Goal: Information Seeking & Learning: Learn about a topic

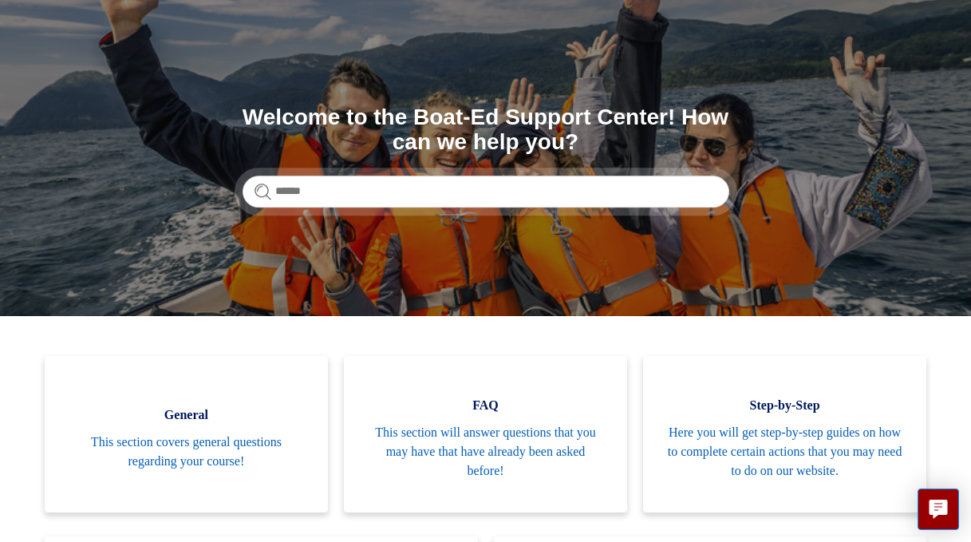
scroll to position [31, 0]
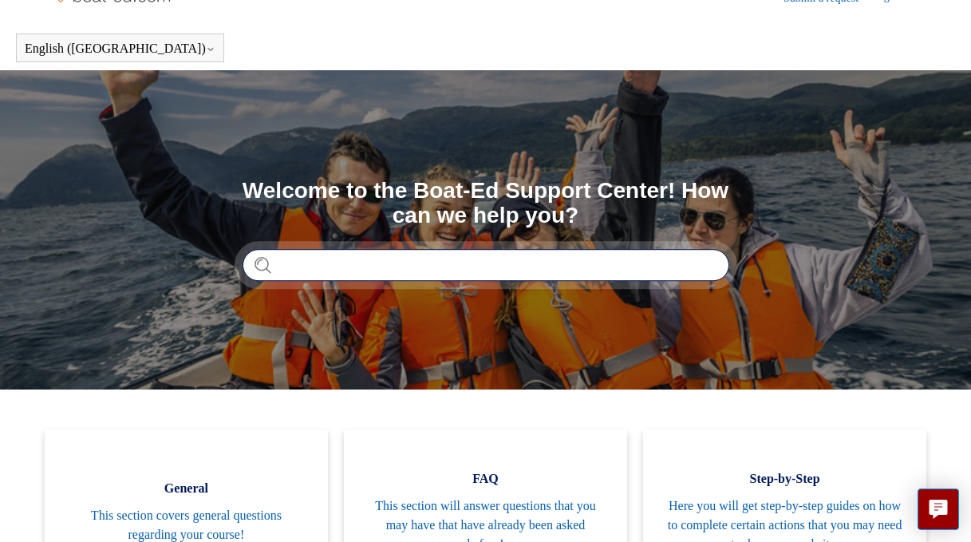
click at [339, 265] on input "Search" at bounding box center [486, 265] width 487 height 32
type input "*"
type input "**********"
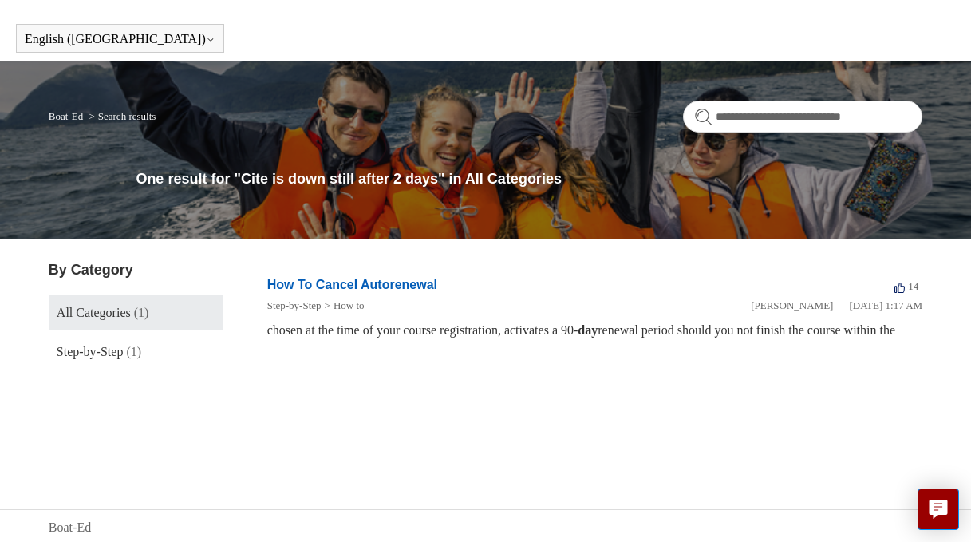
scroll to position [44, 0]
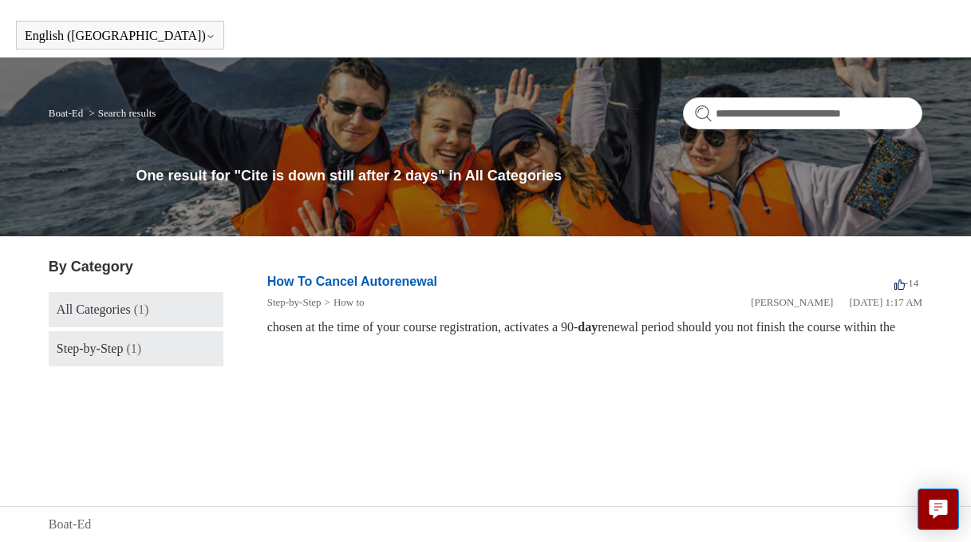
click at [113, 355] on span "Step-by-Step" at bounding box center [90, 349] width 67 height 14
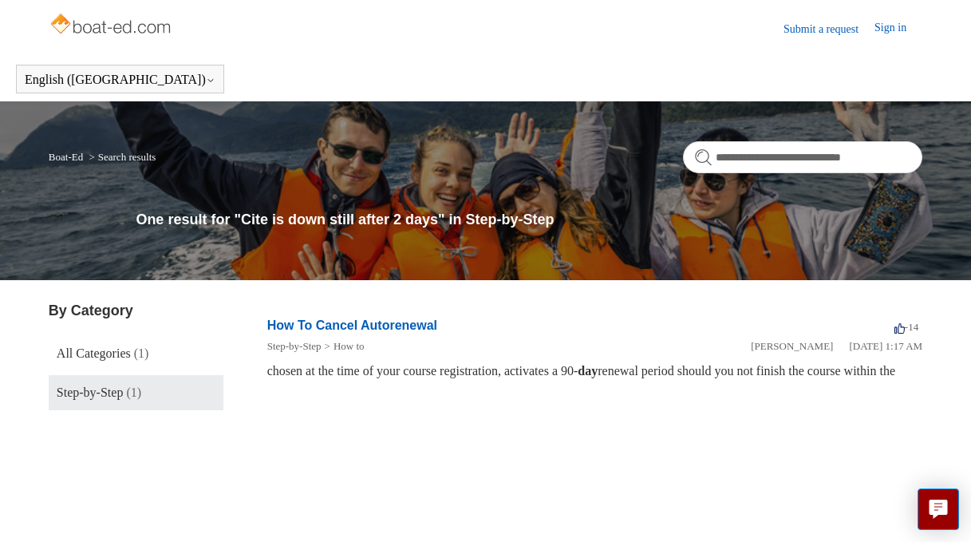
click at [898, 32] on link "Sign in" at bounding box center [899, 28] width 48 height 19
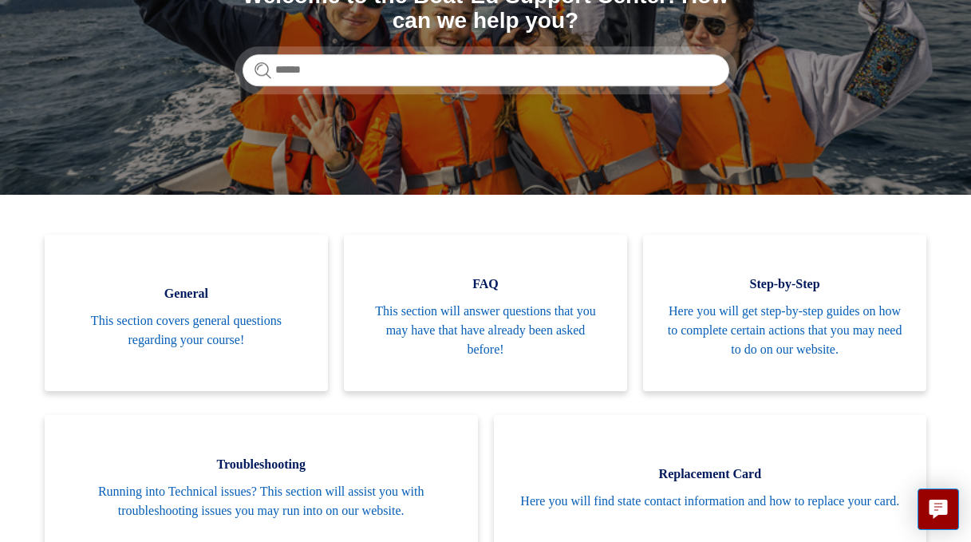
scroll to position [231, 0]
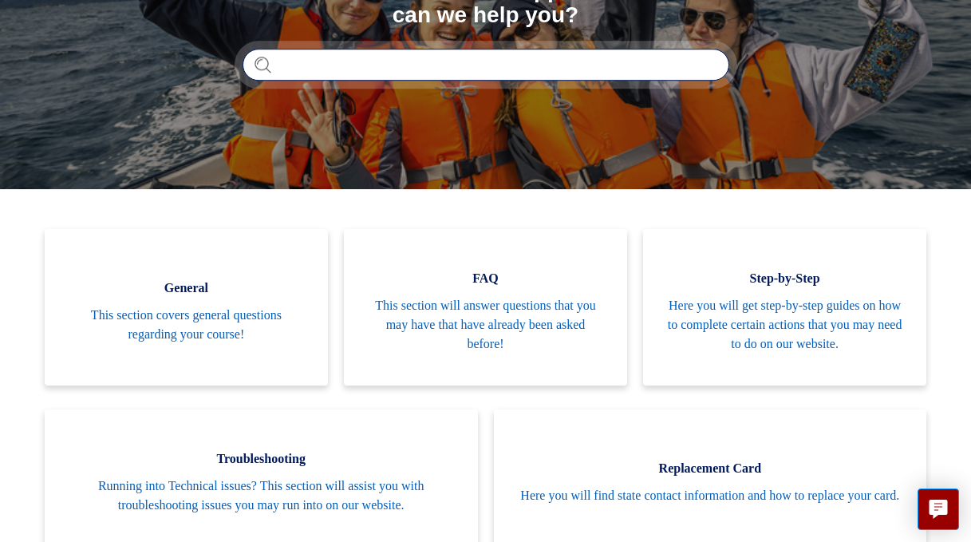
click at [306, 61] on input "Search" at bounding box center [486, 65] width 487 height 32
type input "**********"
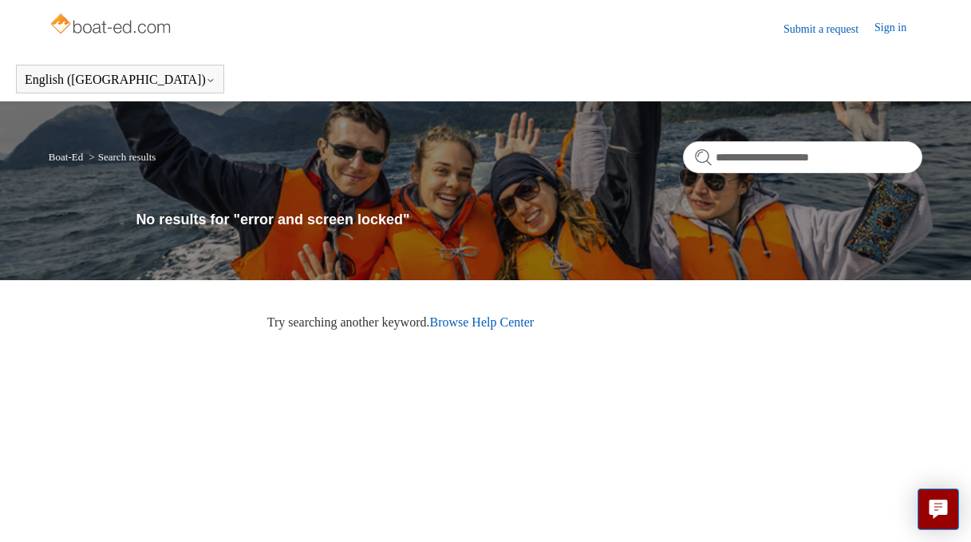
click at [527, 321] on link "Browse Help Center" at bounding box center [481, 322] width 105 height 14
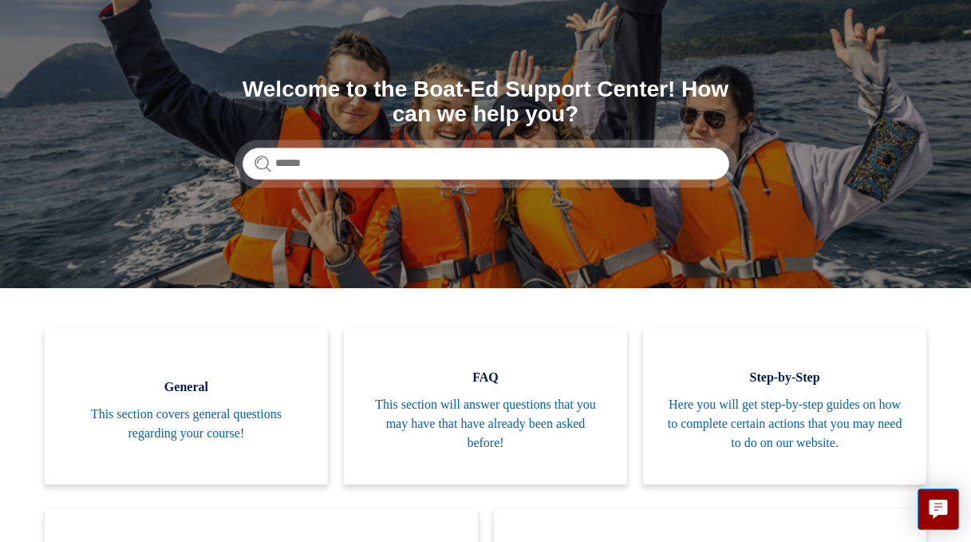
scroll to position [144, 0]
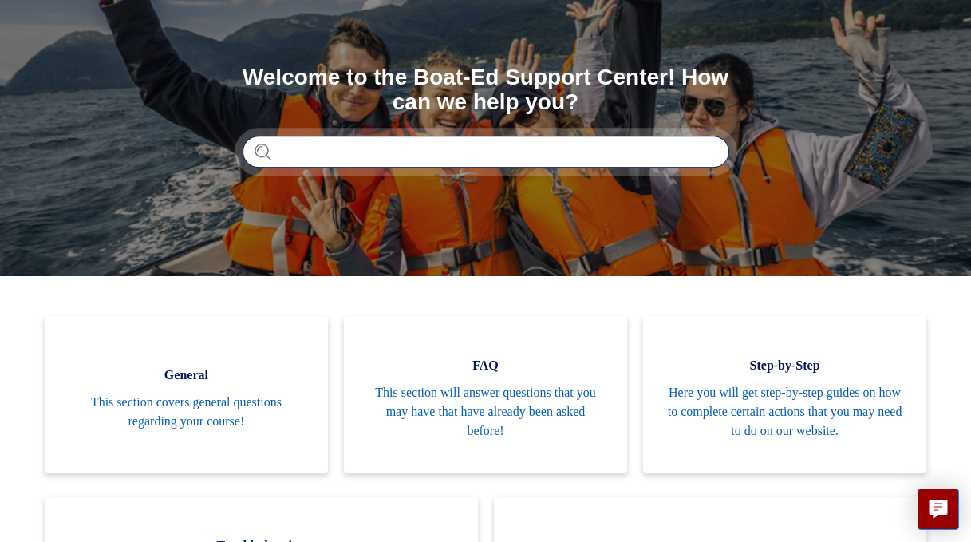
click at [316, 147] on input "Search" at bounding box center [486, 152] width 487 height 32
type input "**********"
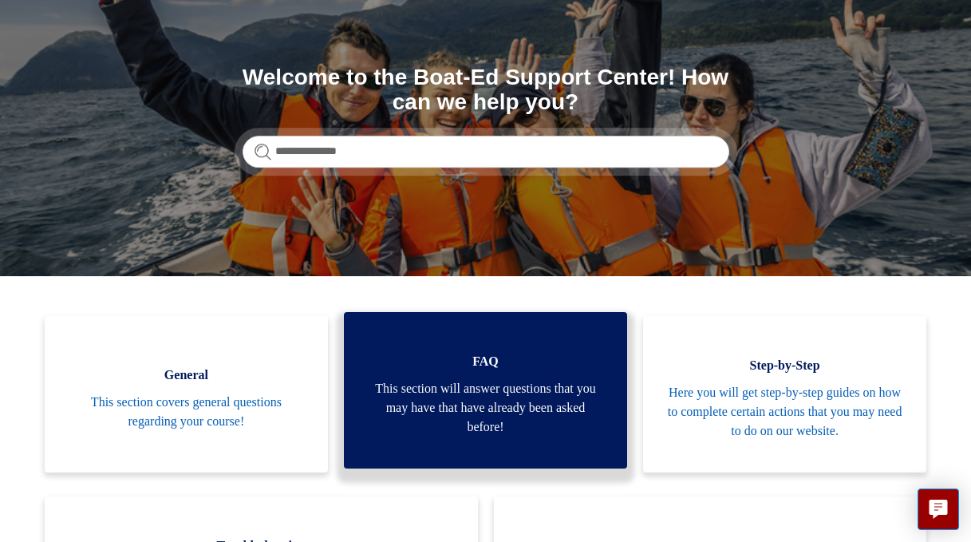
click at [470, 399] on span "This section will answer questions that you may have that have already been ask…" at bounding box center [485, 407] width 235 height 57
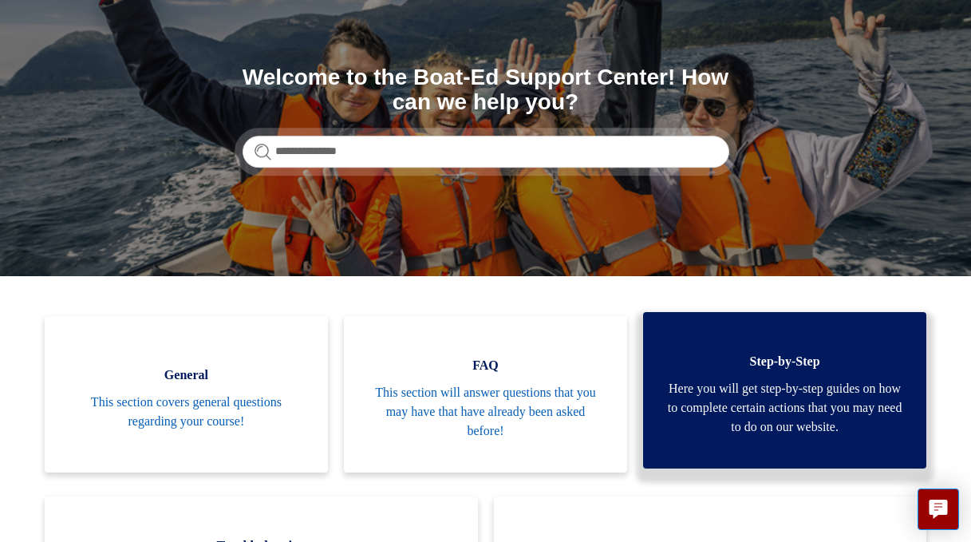
click at [809, 399] on span "Here you will get step-by-step guides on how to complete certain actions that y…" at bounding box center [784, 407] width 235 height 57
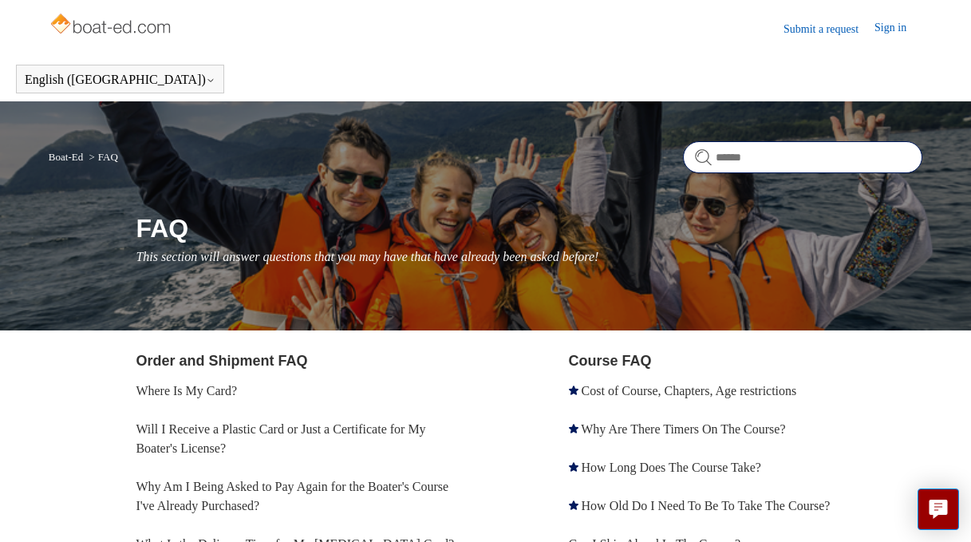
click at [732, 158] on input "Search" at bounding box center [802, 157] width 239 height 32
type input "**********"
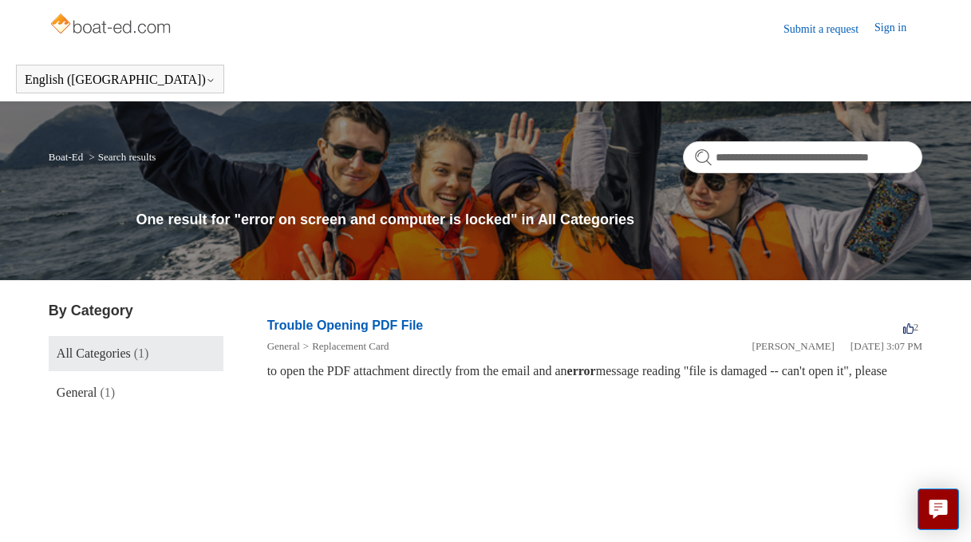
click at [352, 329] on link "Trouble Opening PDF File" at bounding box center [345, 325] width 156 height 14
click at [93, 401] on link "General (1)" at bounding box center [136, 392] width 175 height 35
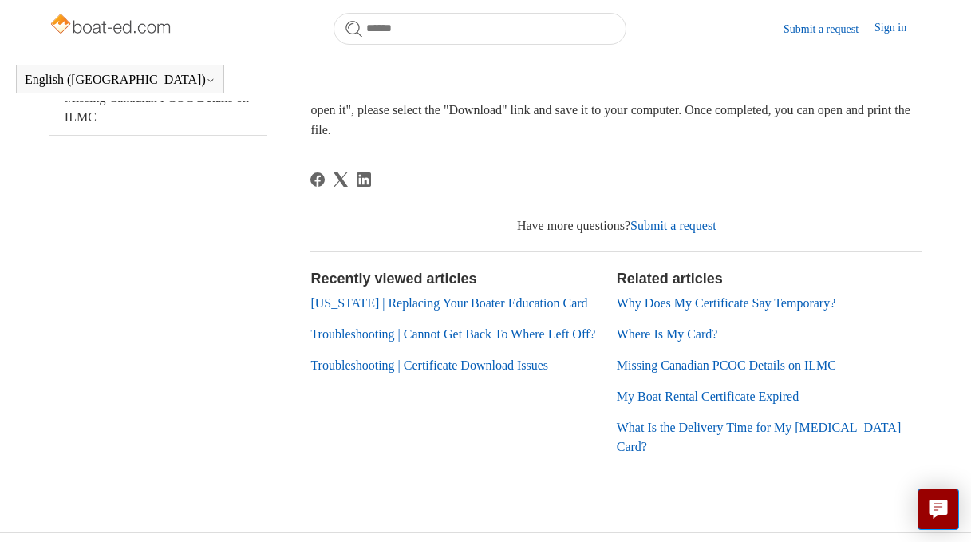
scroll to position [322, 0]
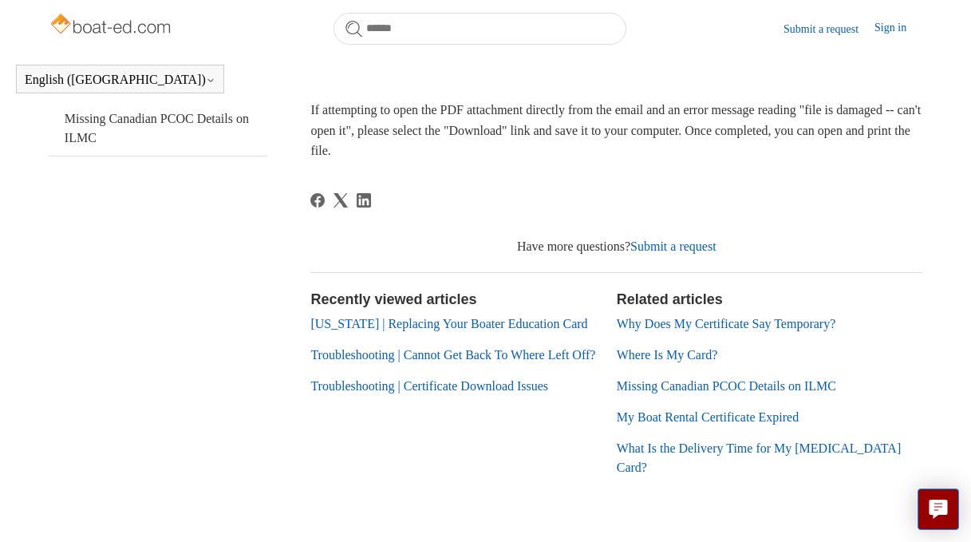
click at [163, 101] on link "Trouble Opening PDF File" at bounding box center [158, 82] width 219 height 35
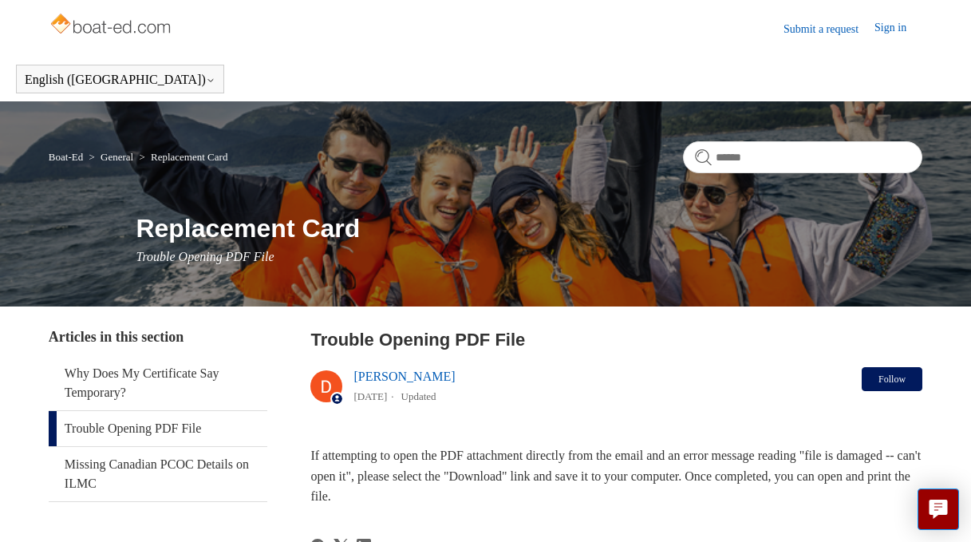
click at [894, 378] on button "Follow" at bounding box center [892, 379] width 61 height 24
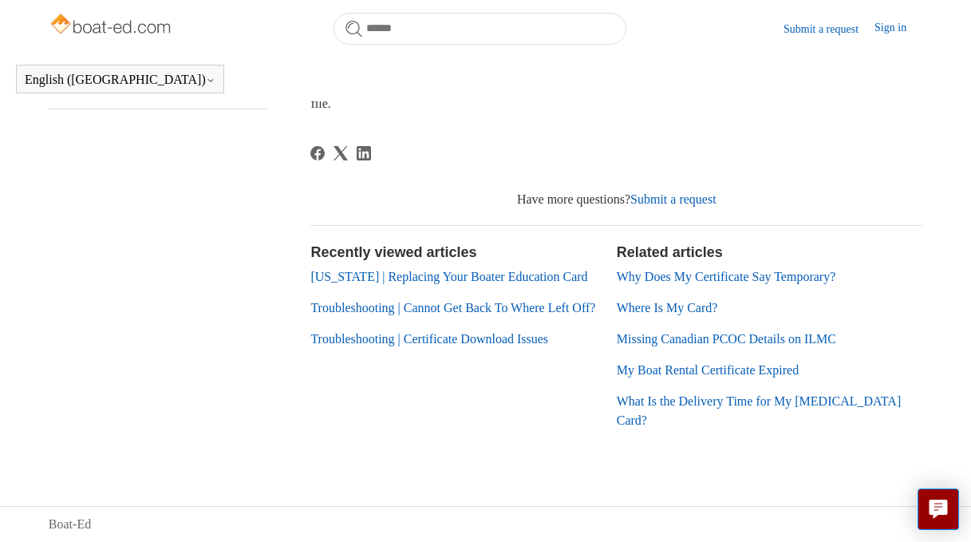
click at [460, 314] on link "Troubleshooting | Cannot Get Back To Where Left Off?" at bounding box center [452, 308] width 285 height 14
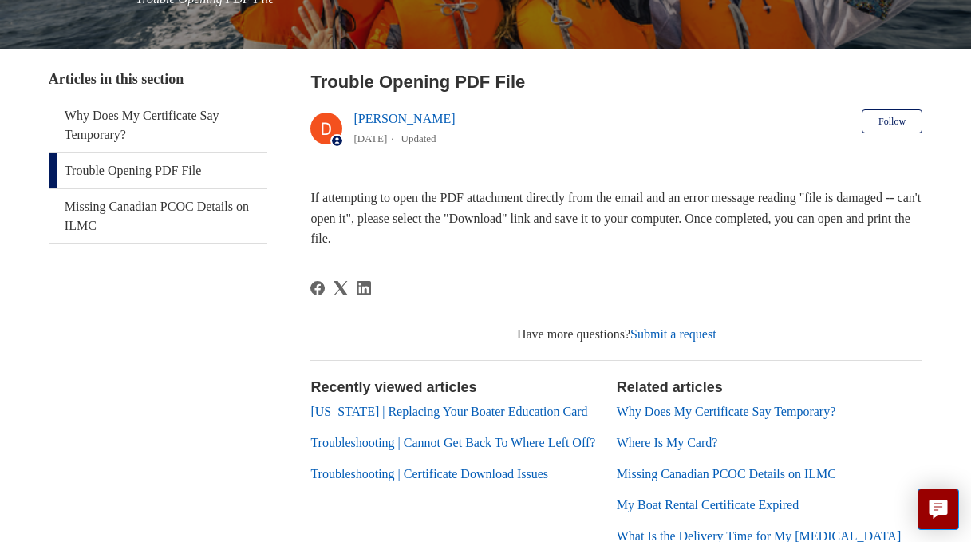
scroll to position [258, 0]
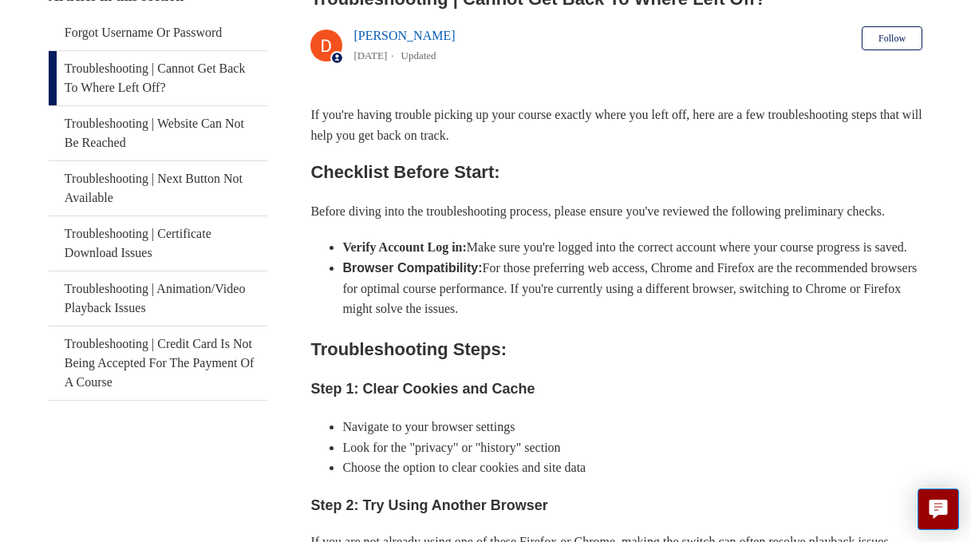
scroll to position [296, 0]
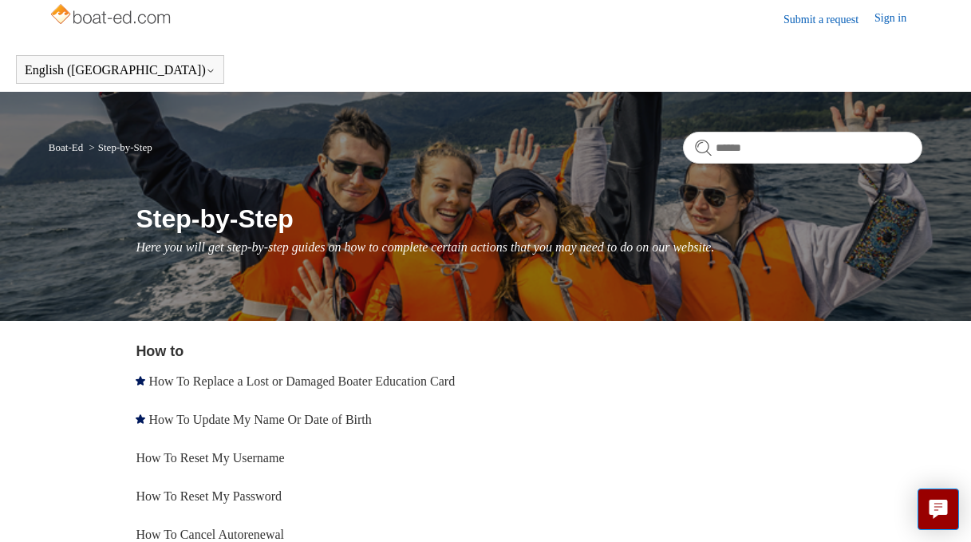
scroll to position [5, 0]
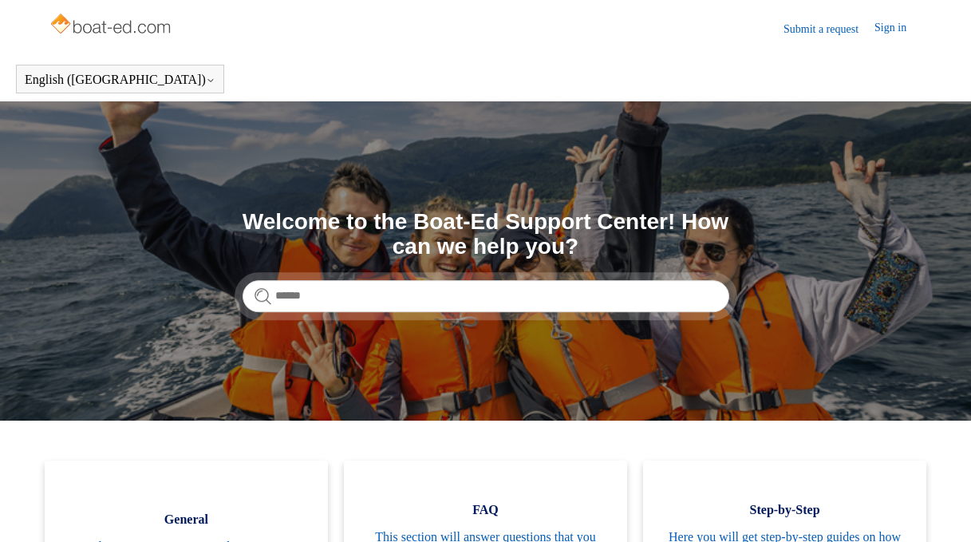
scroll to position [231, 0]
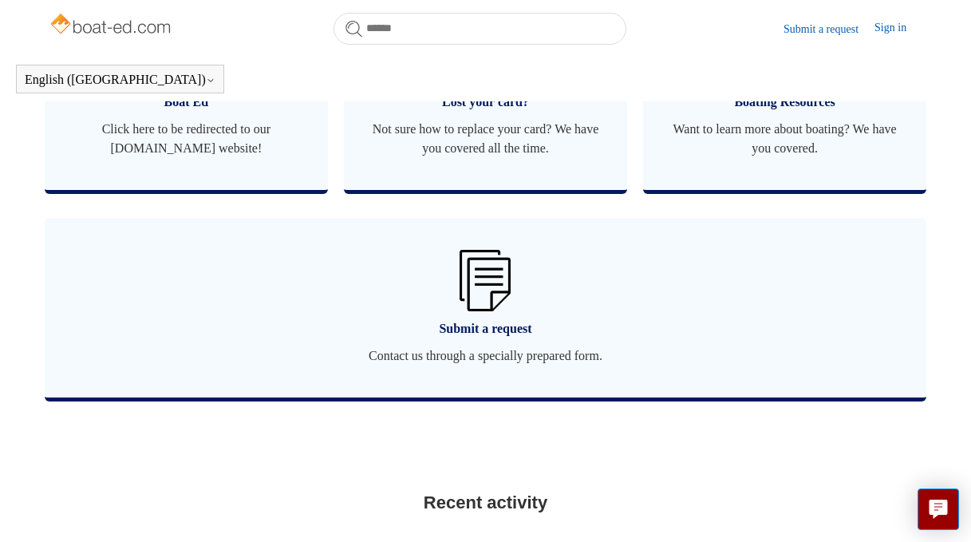
scroll to position [1117, 0]
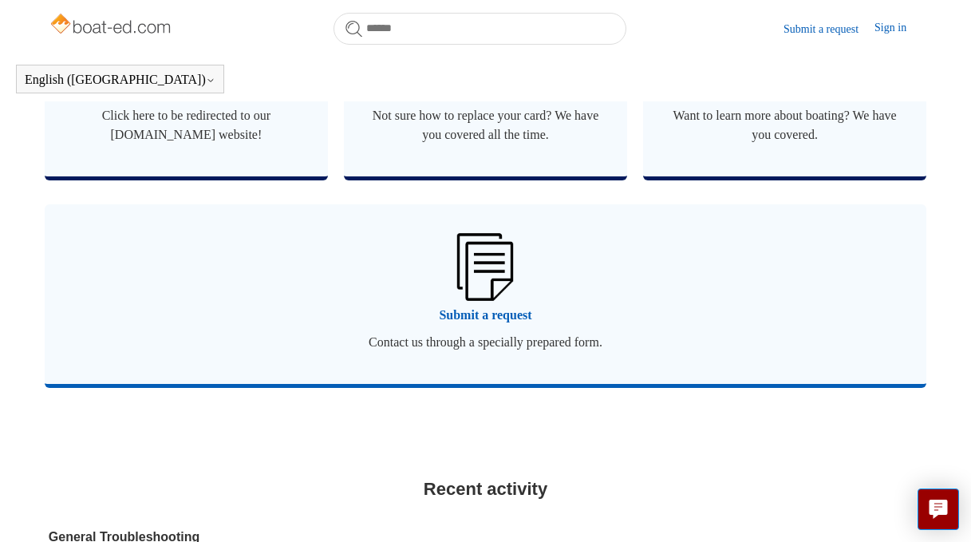
click at [476, 296] on img at bounding box center [485, 266] width 56 height 67
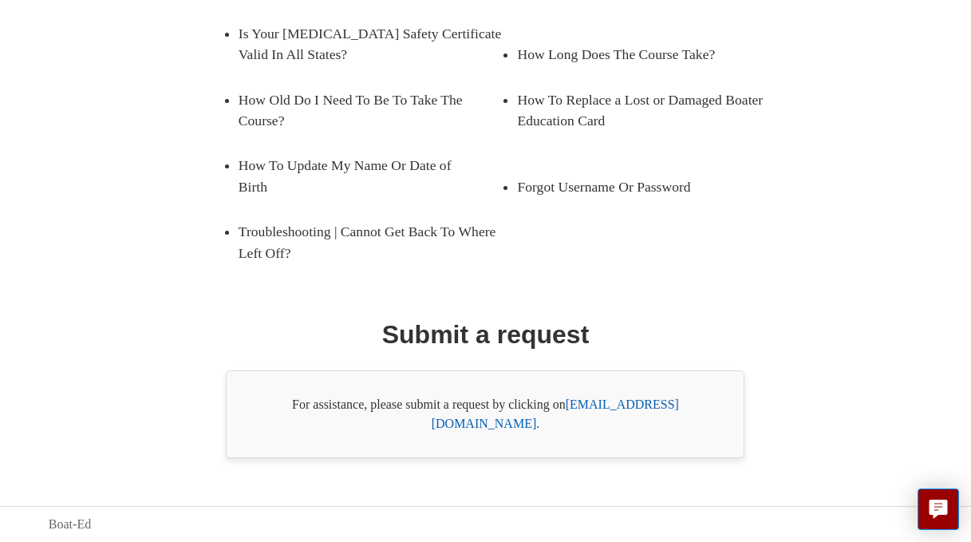
click at [619, 428] on link "support@boat-ed.com" at bounding box center [555, 413] width 247 height 33
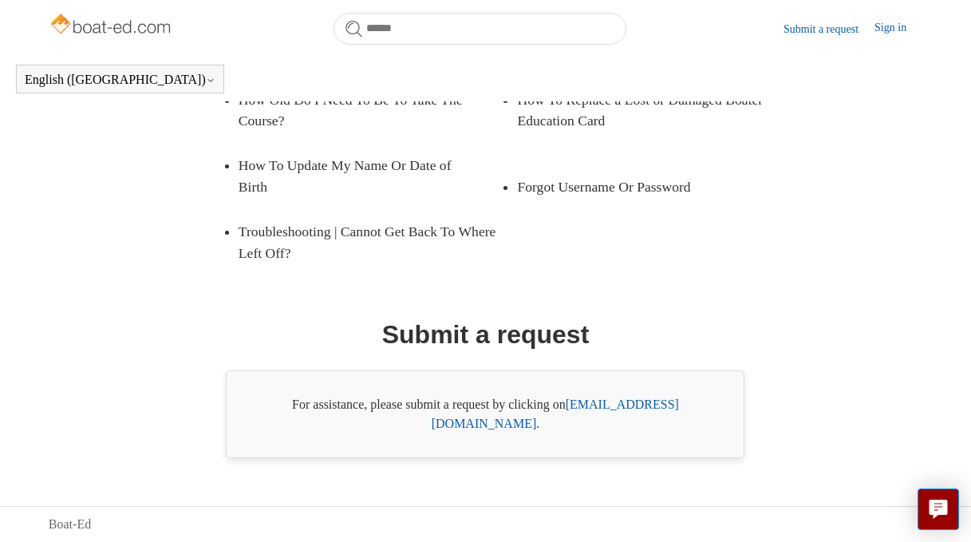
scroll to position [361, 0]
